Goal: Task Accomplishment & Management: Manage account settings

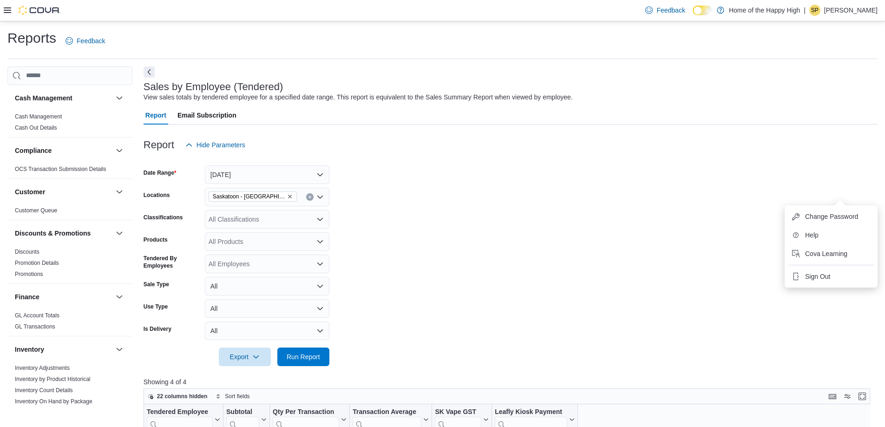
scroll to position [186, 0]
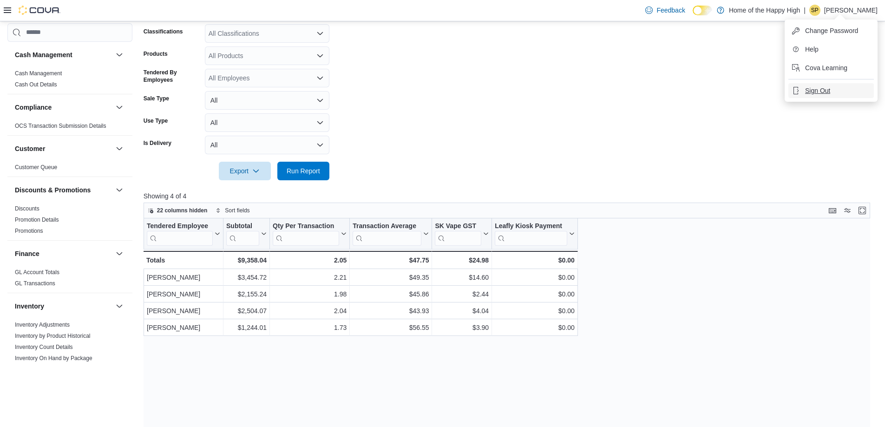
click at [827, 91] on span "Sign Out" at bounding box center [817, 90] width 25 height 9
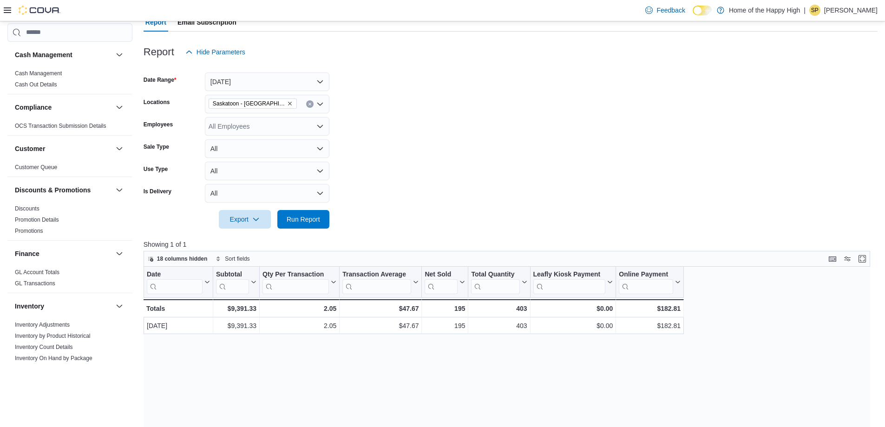
scroll to position [531, 0]
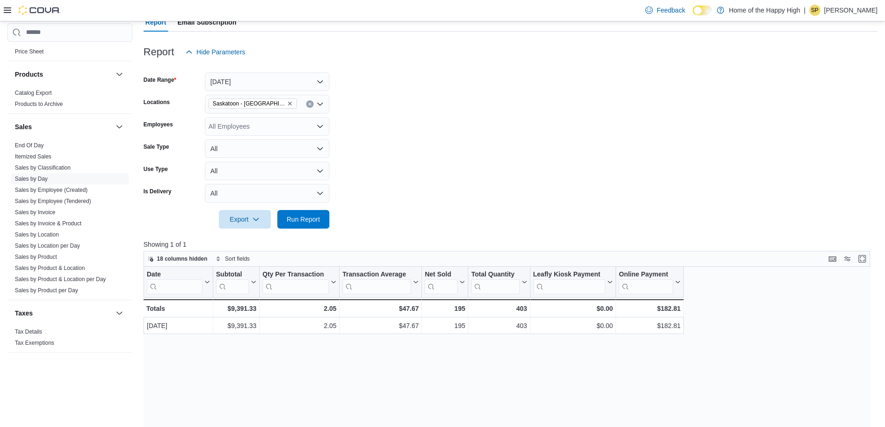
click at [850, 10] on p "[PERSON_NAME]" at bounding box center [850, 10] width 53 height 11
click at [821, 93] on span "Sign Out" at bounding box center [817, 90] width 25 height 9
